Goal: Answer question/provide support

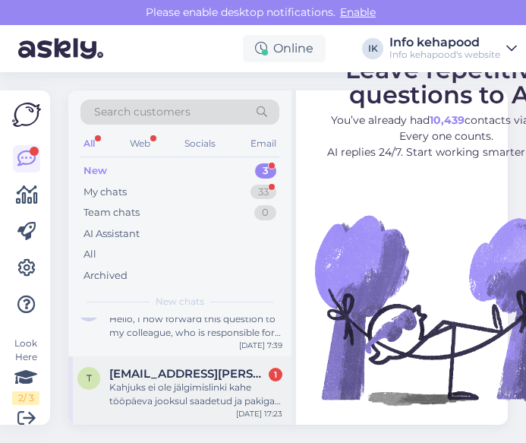
click at [197, 392] on div "Kahjuks ei ole jälgimislinki kahe tööpäeva jooksul saadetud ja pakiga seotud vi…" at bounding box center [195, 393] width 173 height 27
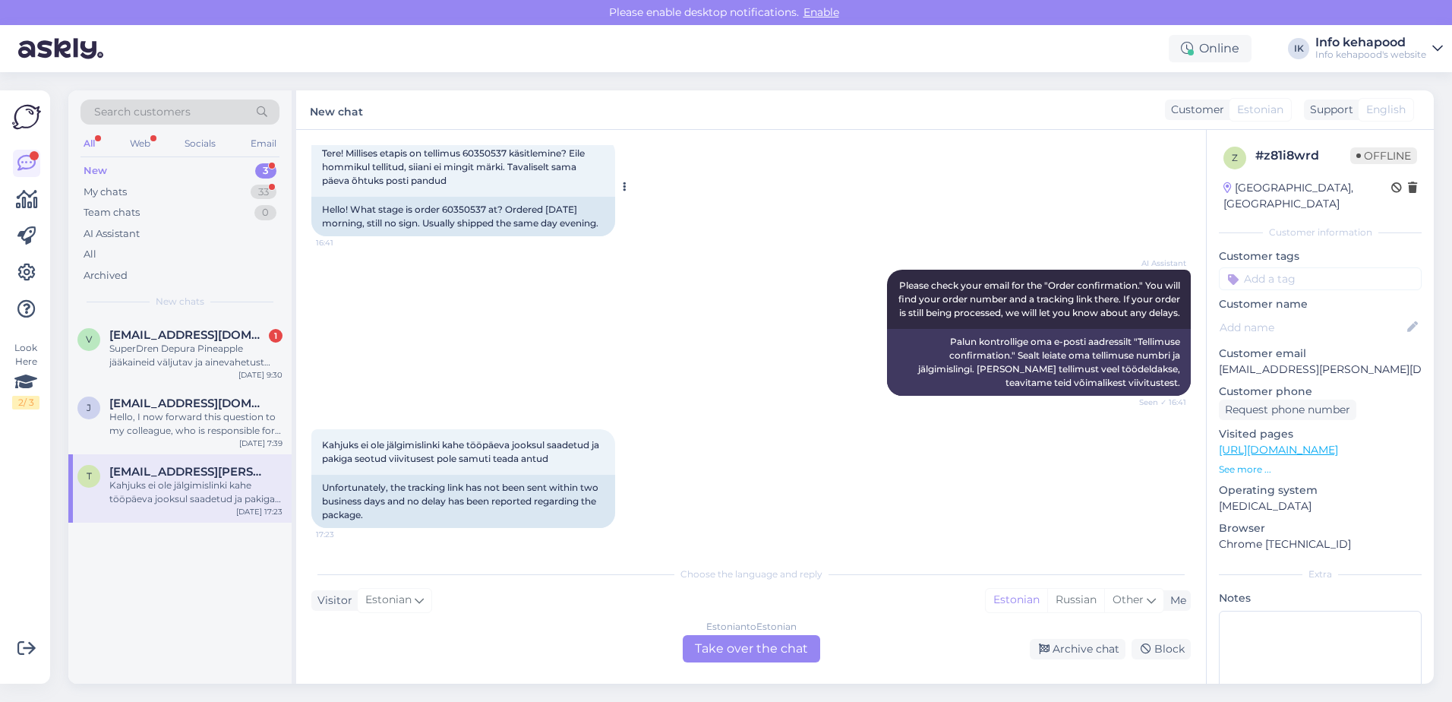
scroll to position [102, 0]
click at [177, 402] on span "[EMAIL_ADDRESS][DOMAIN_NAME]" at bounding box center [188, 403] width 158 height 14
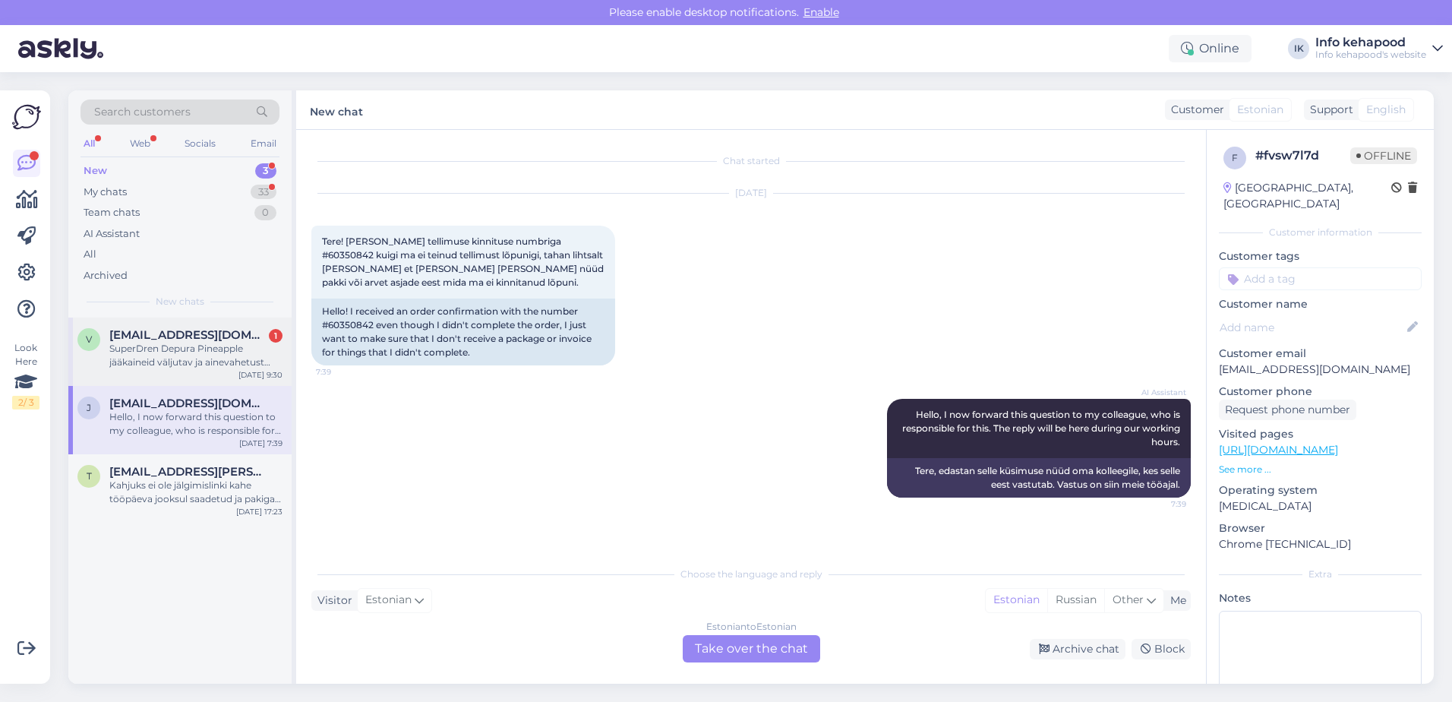
click at [195, 359] on div "SuperDren Depura Pineapple jääkaineid väljutav ja ainevahetust kiirendav toidul…" at bounding box center [195, 355] width 173 height 27
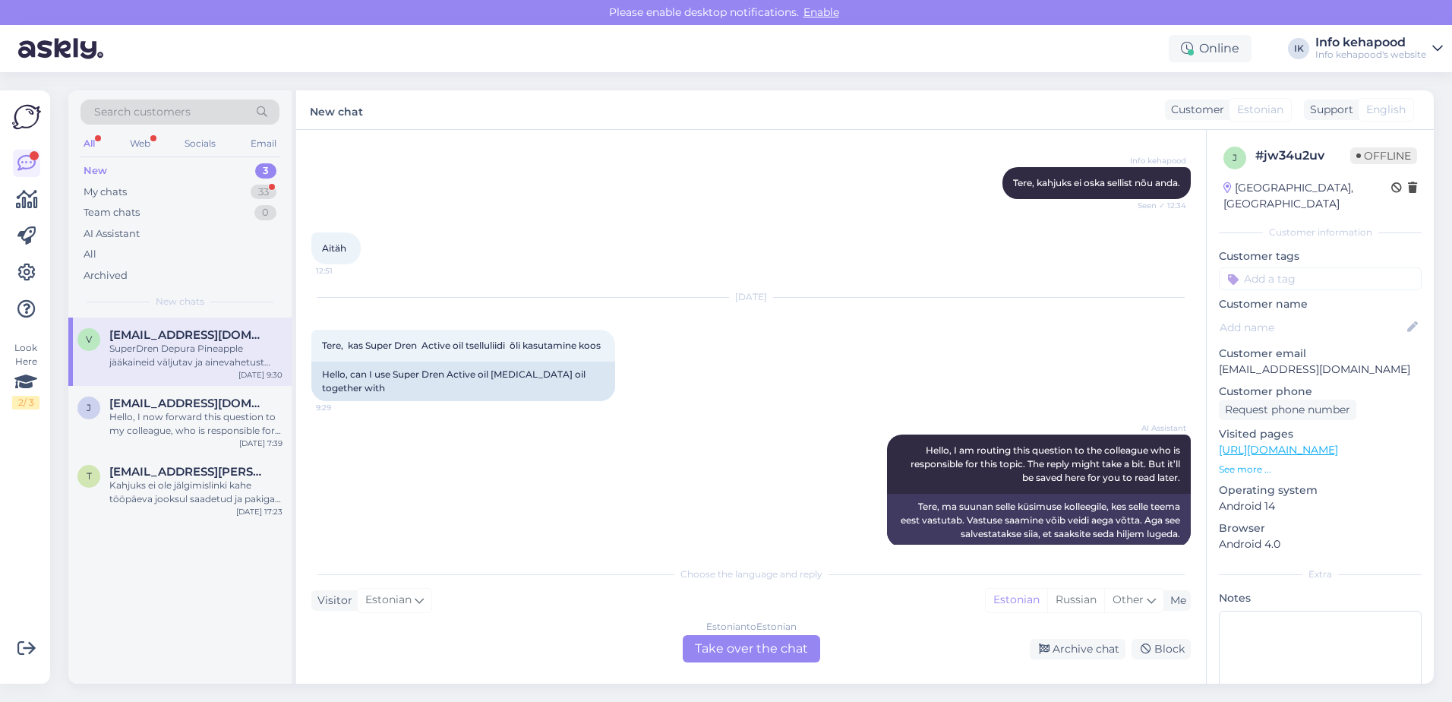
scroll to position [380, 0]
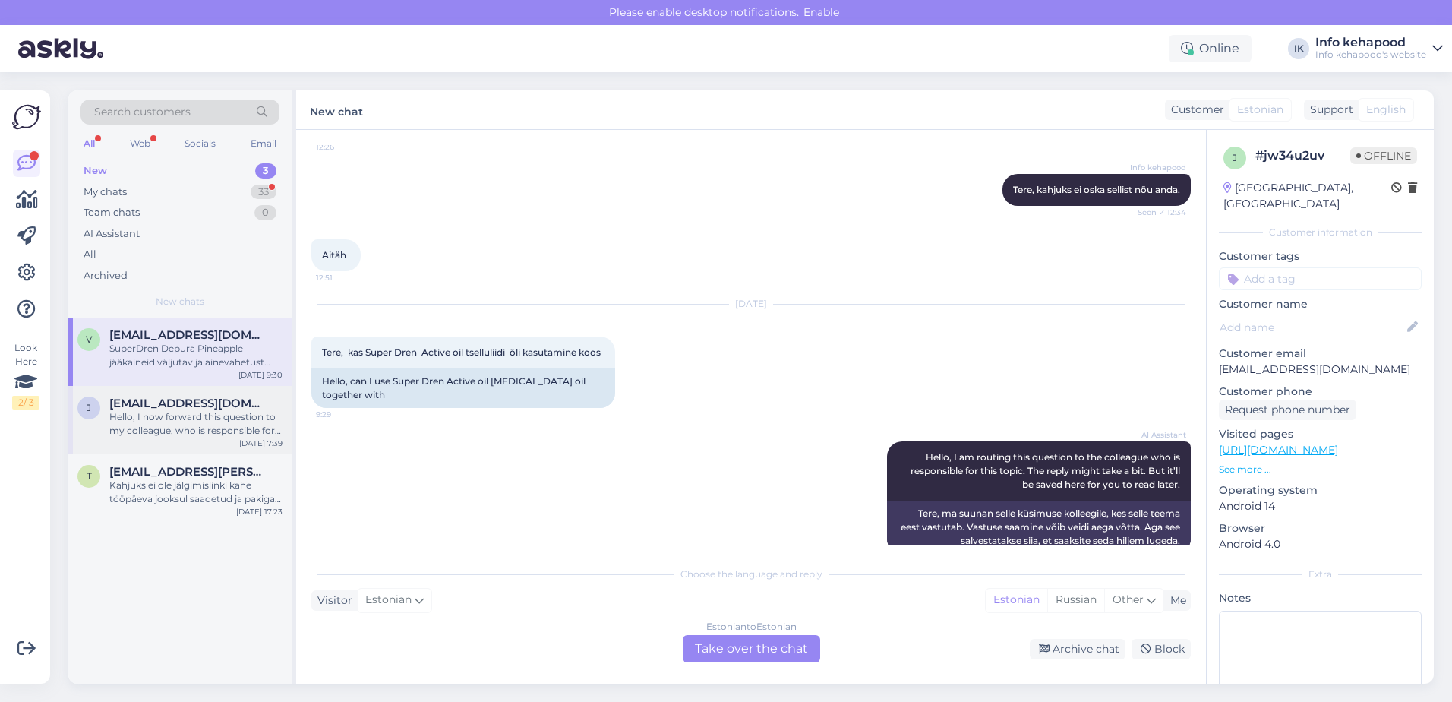
click at [140, 404] on span "[EMAIL_ADDRESS][DOMAIN_NAME]" at bounding box center [188, 403] width 158 height 14
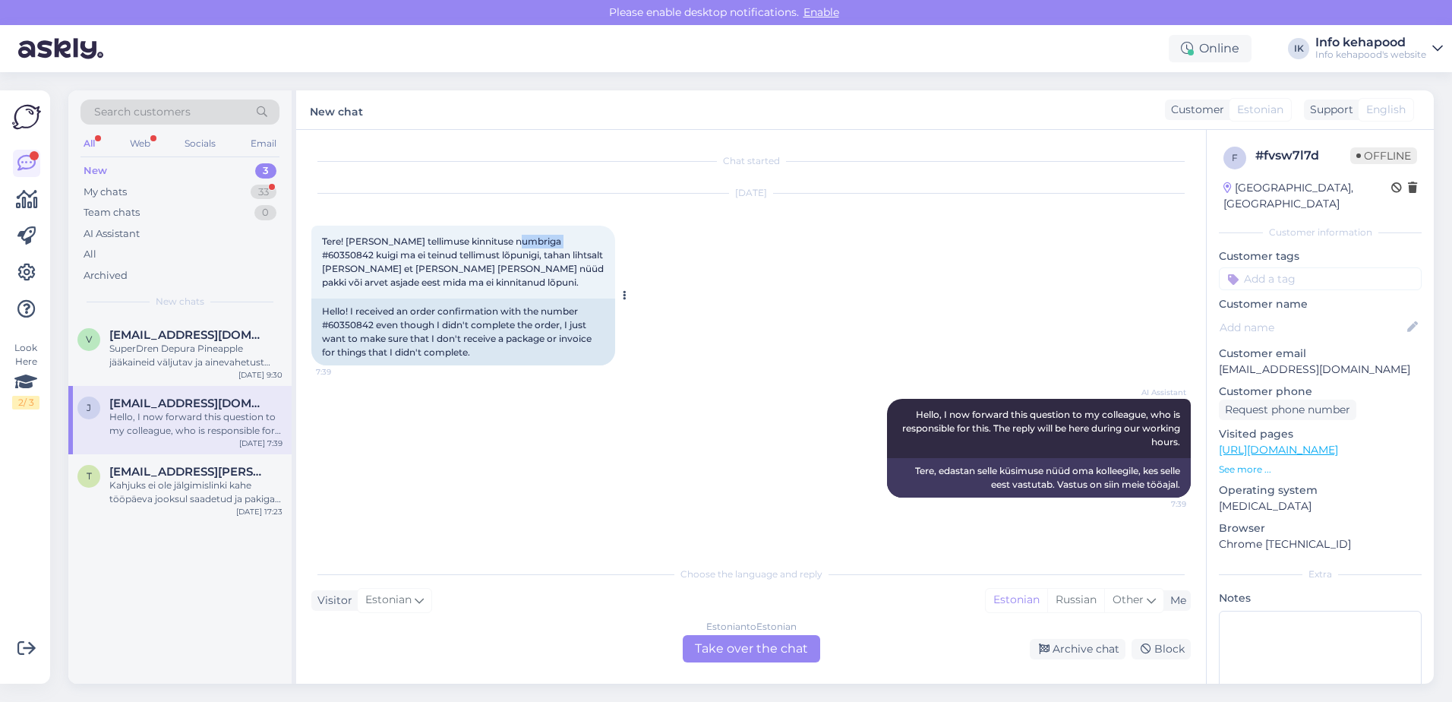
drag, startPoint x: 513, startPoint y: 238, endPoint x: 558, endPoint y: 239, distance: 44.8
click at [526, 239] on span "Tere! [PERSON_NAME] tellimuse kinnituse numbriga #60350842 kuigi ma ei teinud t…" at bounding box center [464, 261] width 284 height 52
copy span "60350842"
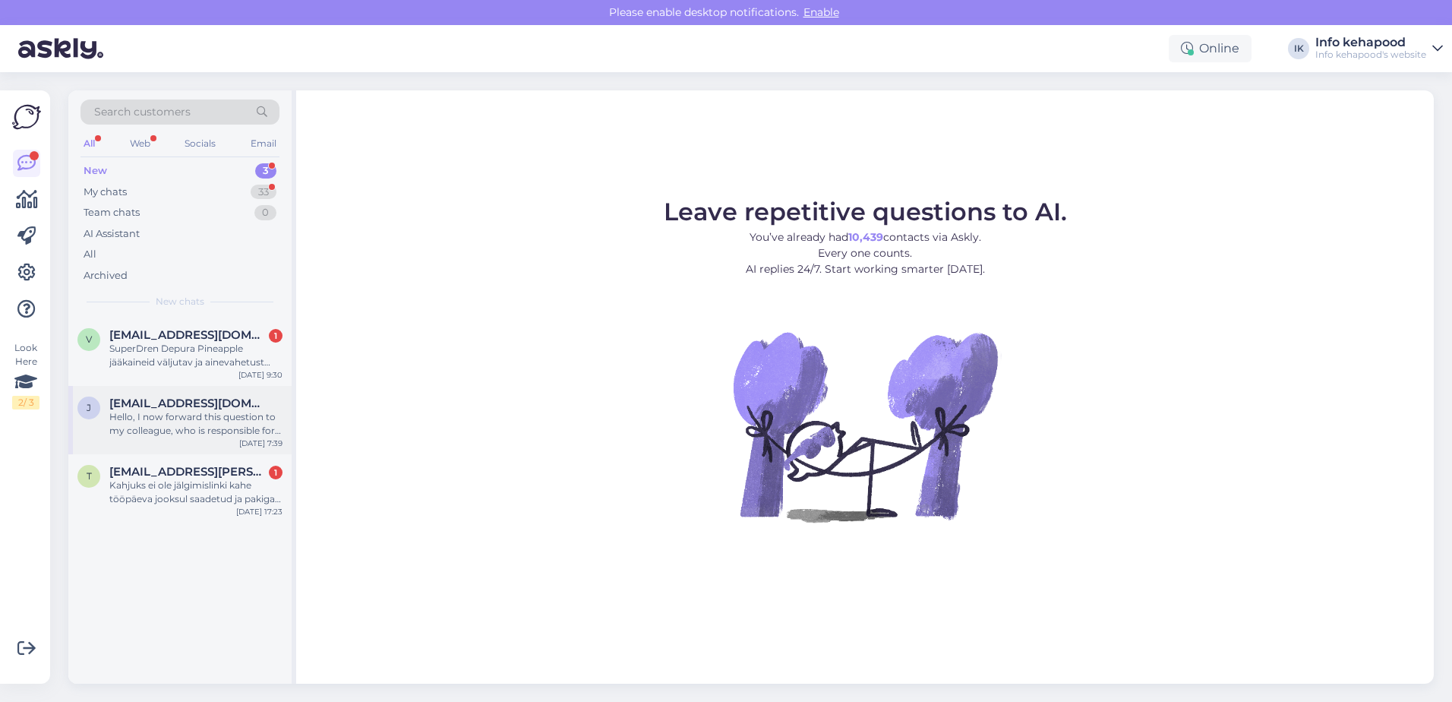
click at [183, 430] on div "Hello, I now forward this question to my colleague, who is responsible for this…" at bounding box center [195, 423] width 173 height 27
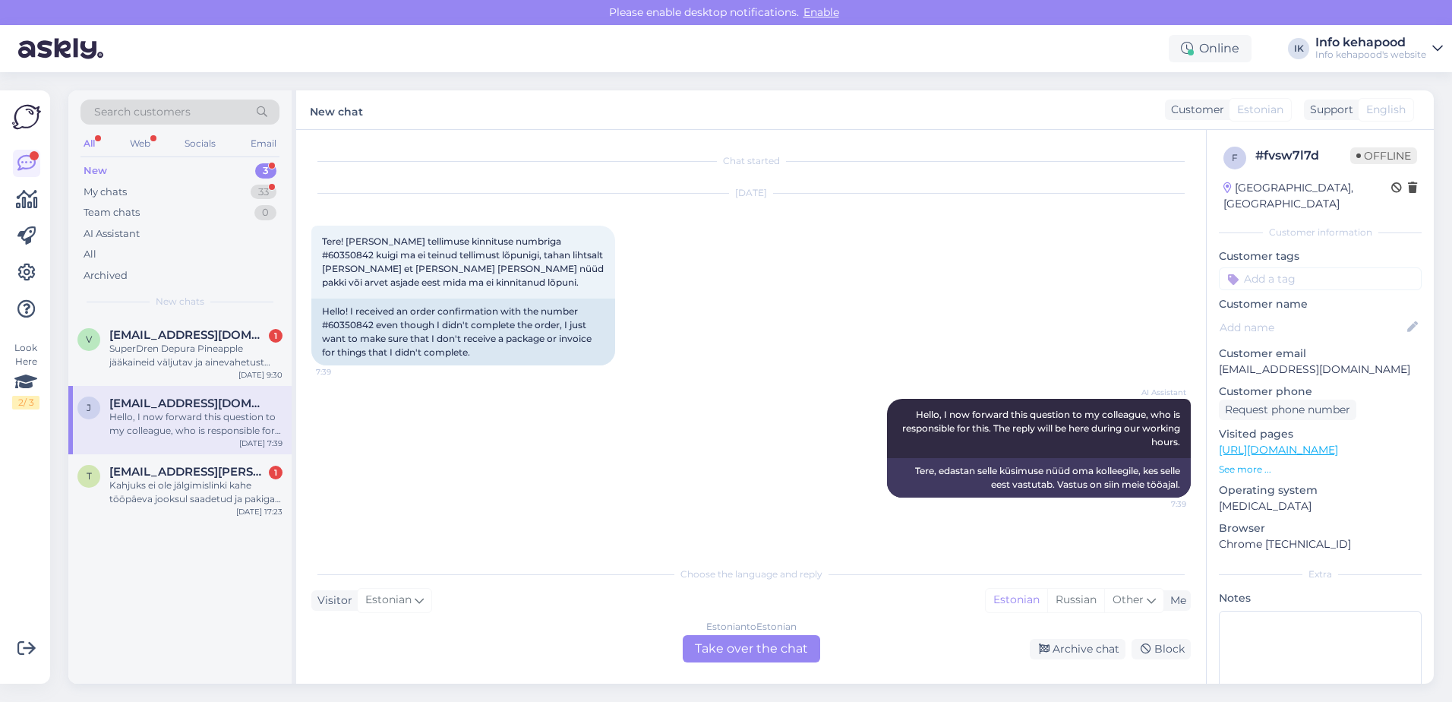
click at [526, 442] on div "Estonian to Estonian Take over the chat" at bounding box center [751, 648] width 137 height 27
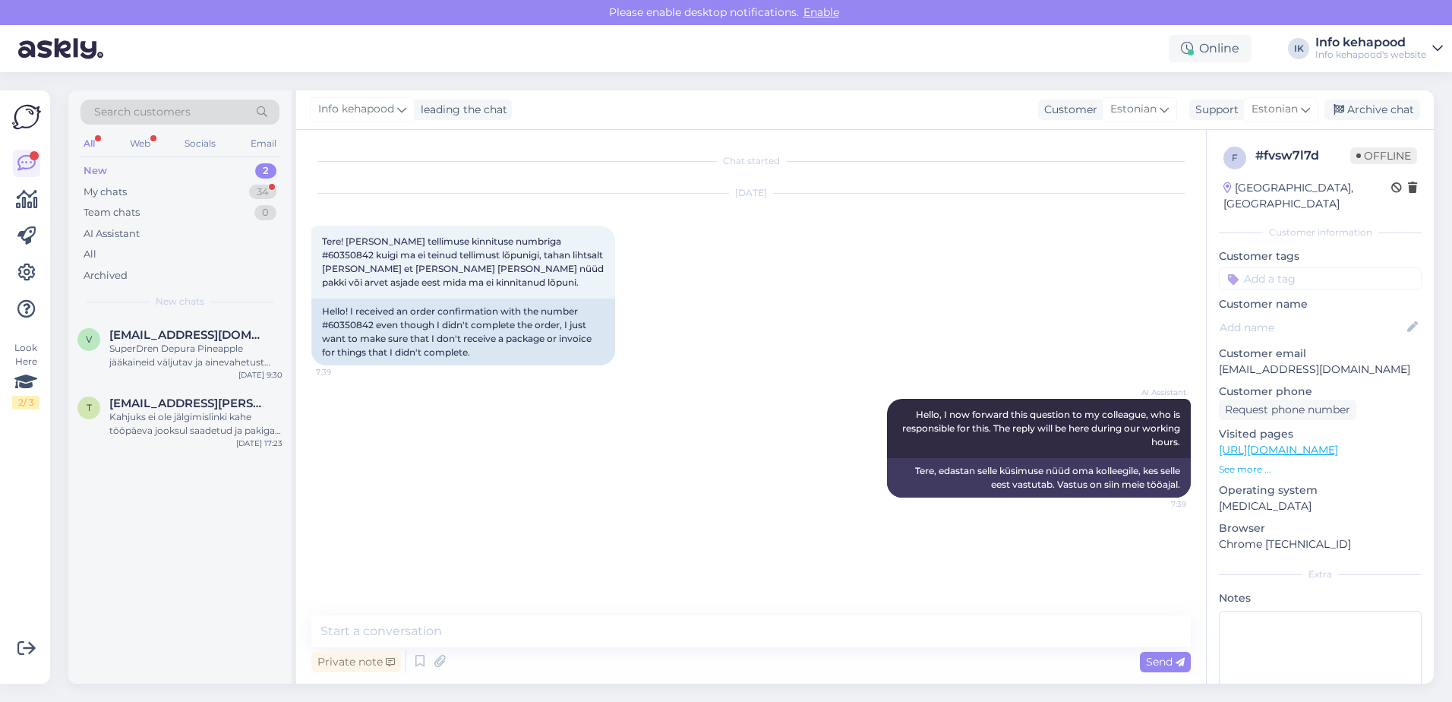
click at [526, 442] on div "Private note Send" at bounding box center [750, 661] width 879 height 29
click at [526, 442] on textarea at bounding box center [750, 631] width 879 height 32
type textarea "Tere! Teie tellimus on tühistatud. :)"
click at [526, 442] on div "Send" at bounding box center [1165, 662] width 51 height 21
click at [129, 180] on div "New 2" at bounding box center [179, 170] width 199 height 21
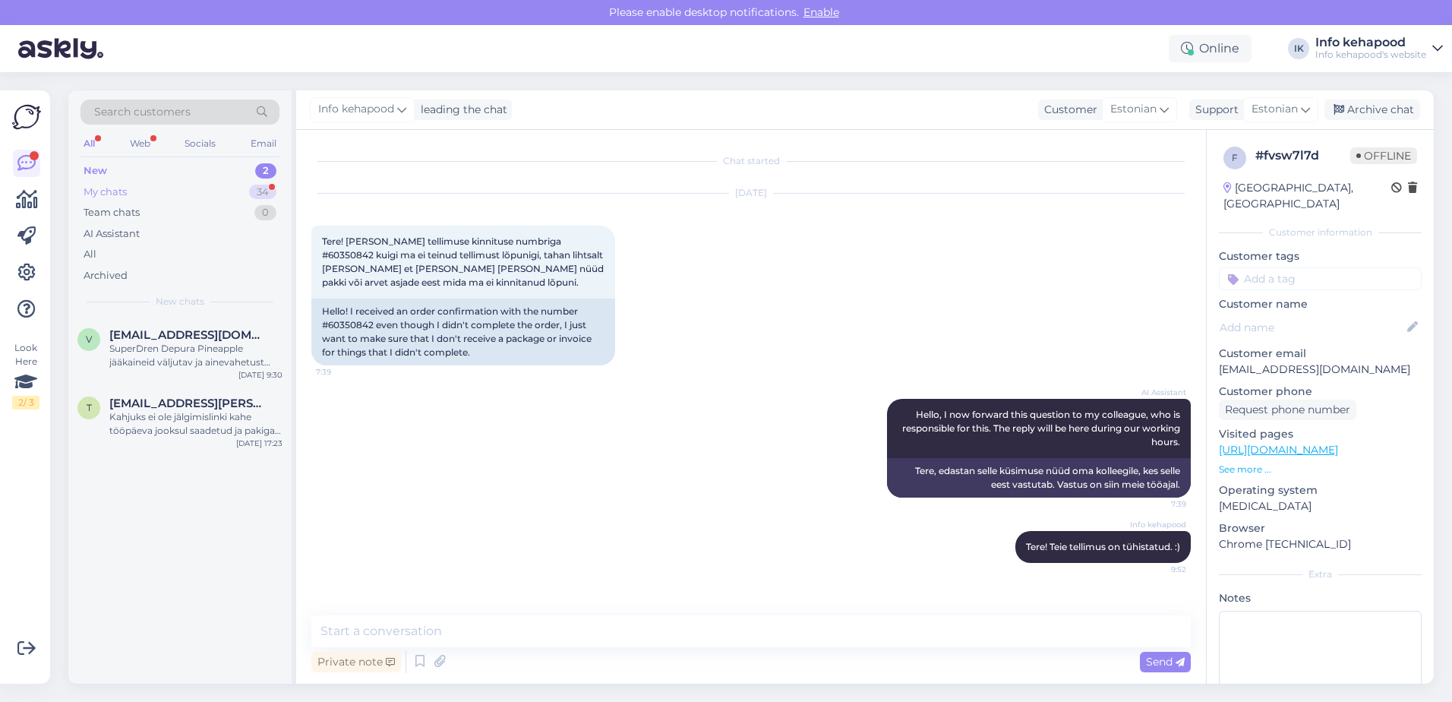
click at [128, 186] on div "My chats 34" at bounding box center [179, 191] width 199 height 21
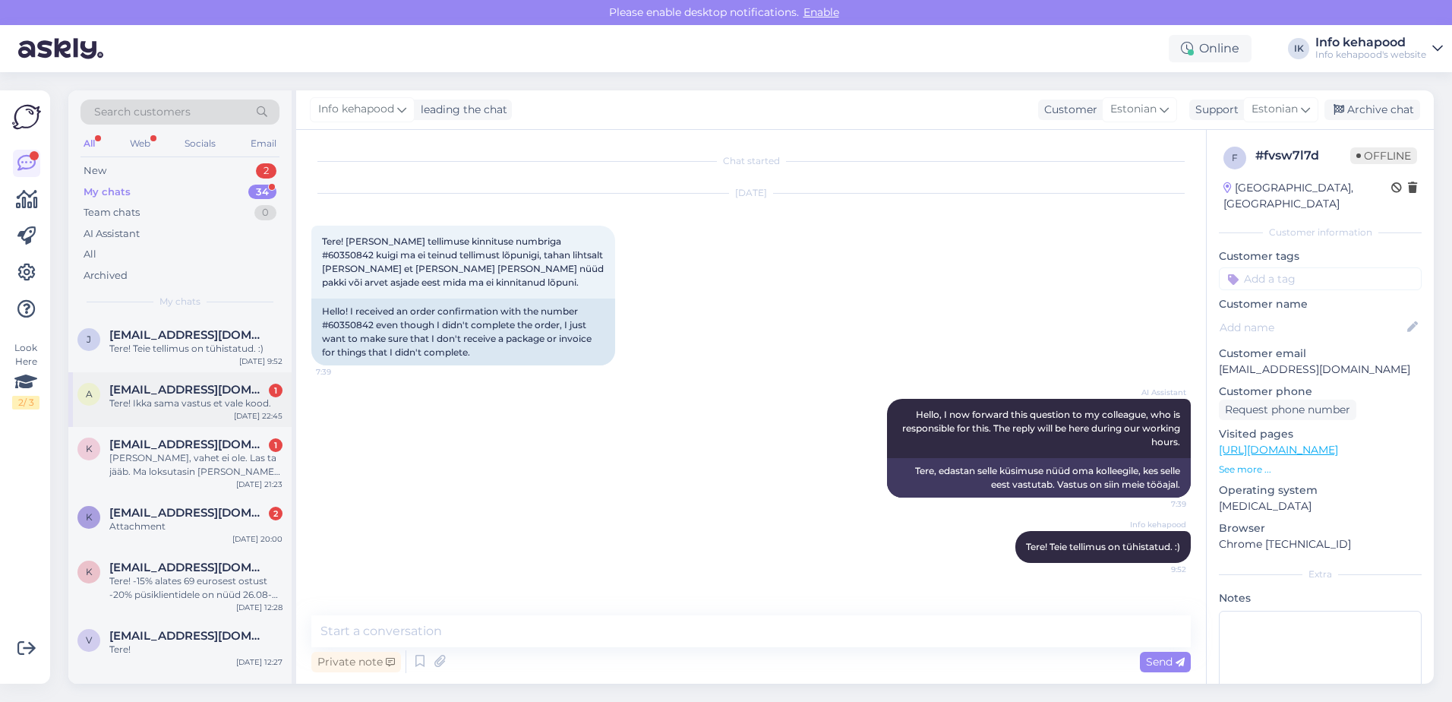
click at [163, 404] on div "Tere! Ikka sama vastus et vale kood." at bounding box center [195, 403] width 173 height 14
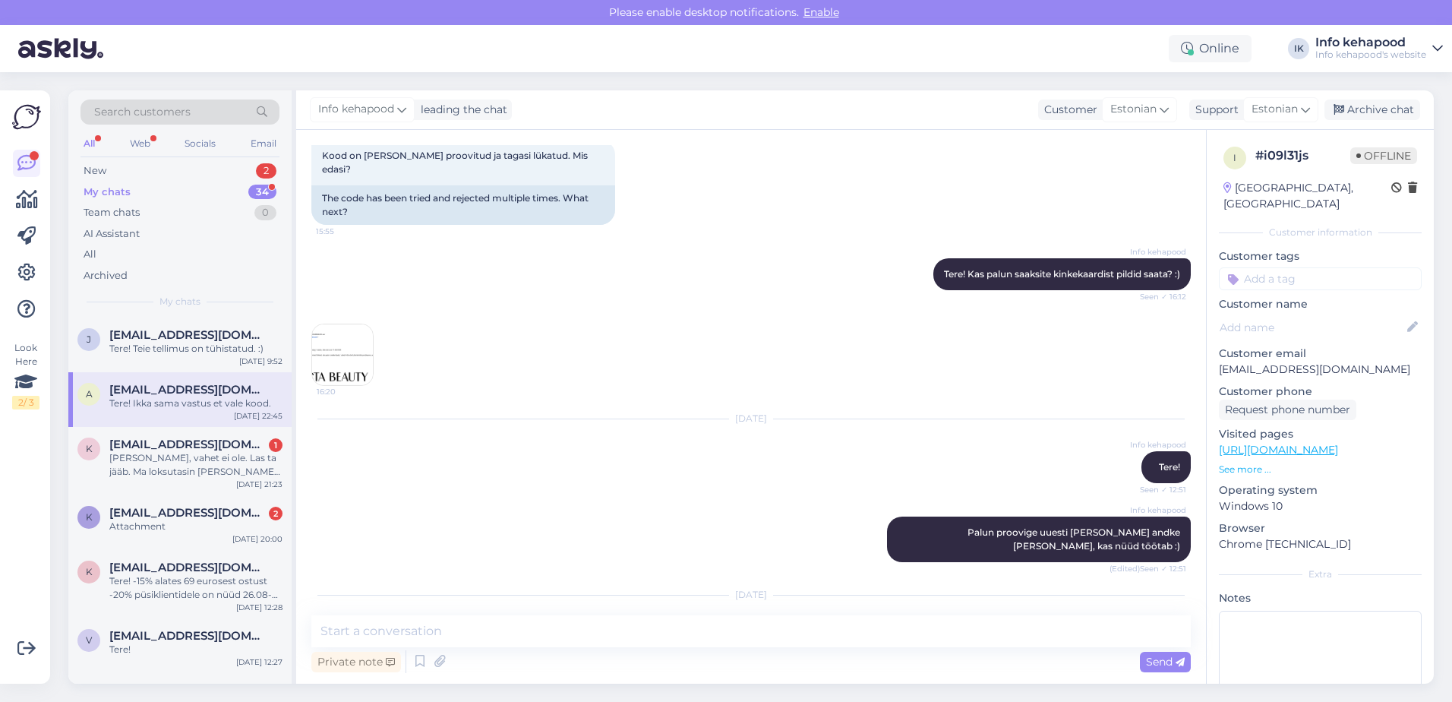
scroll to position [452, 0]
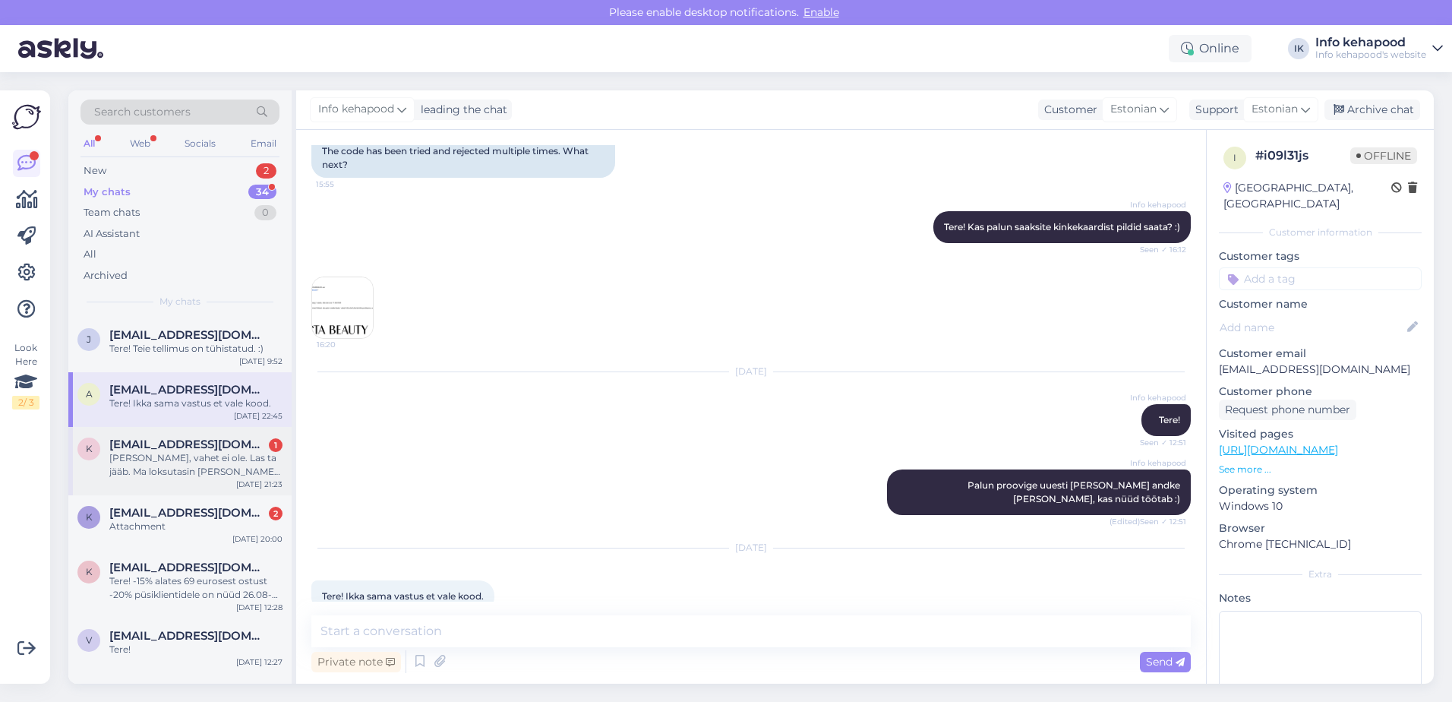
click at [131, 442] on div "k katrinlehepuu@hotmail.com 1 Teate, vahet ei ole. Las ta jääb. Ma loksutasin s…" at bounding box center [179, 461] width 223 height 68
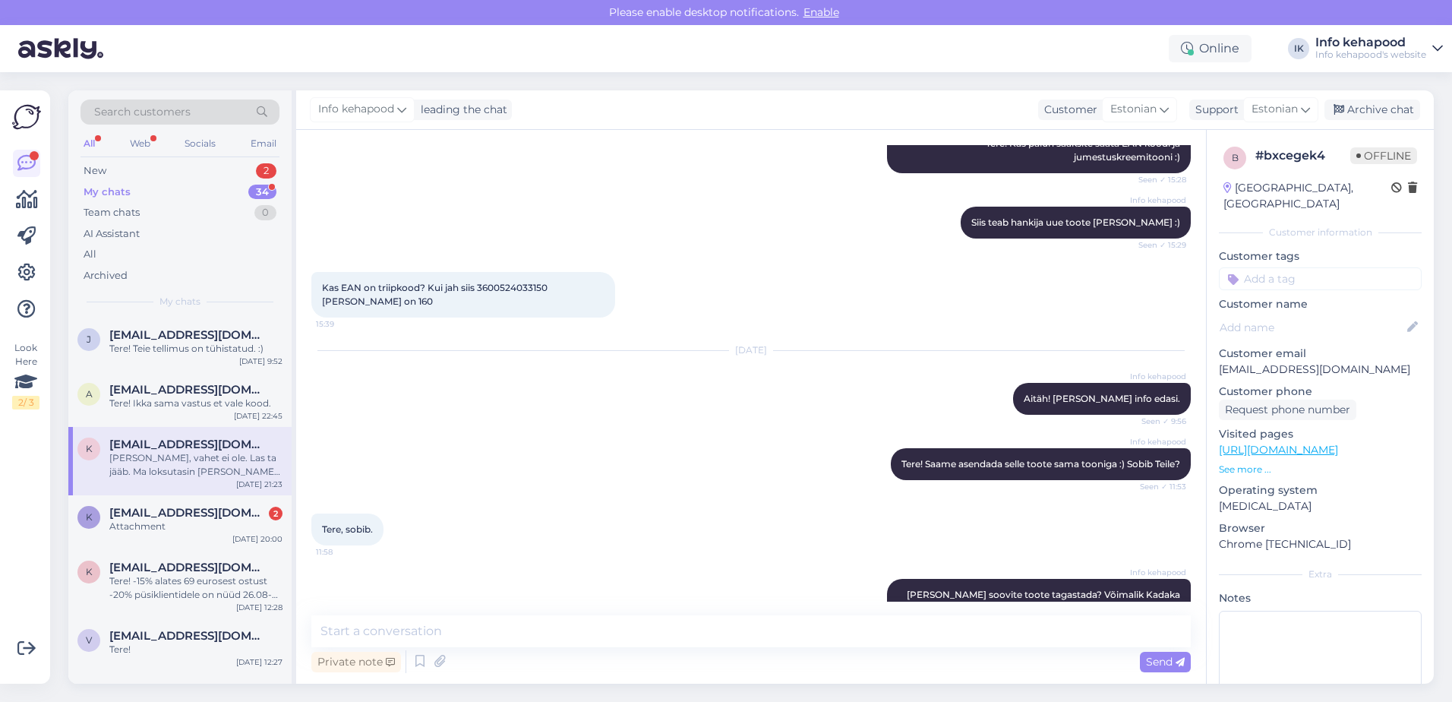
scroll to position [726, 0]
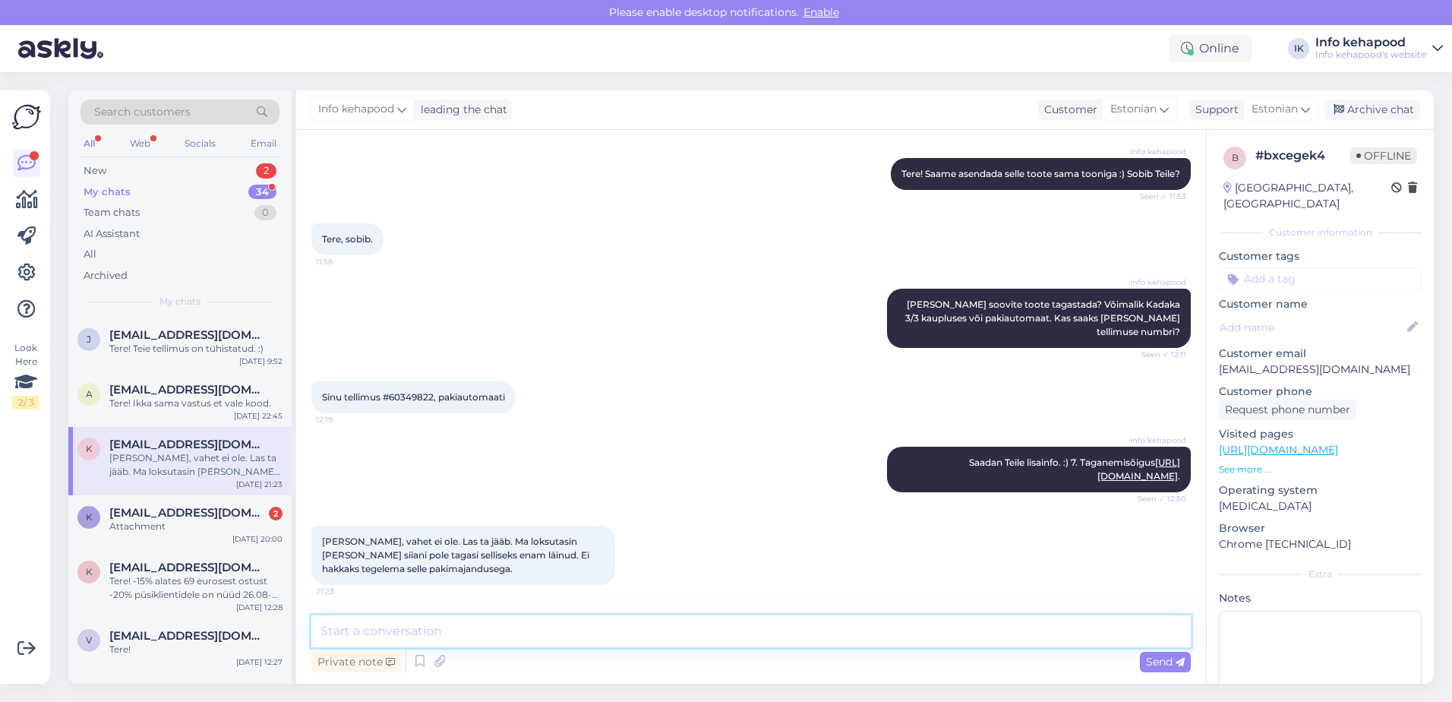
click at [526, 442] on textarea at bounding box center [750, 631] width 879 height 32
